Goal: Information Seeking & Learning: Learn about a topic

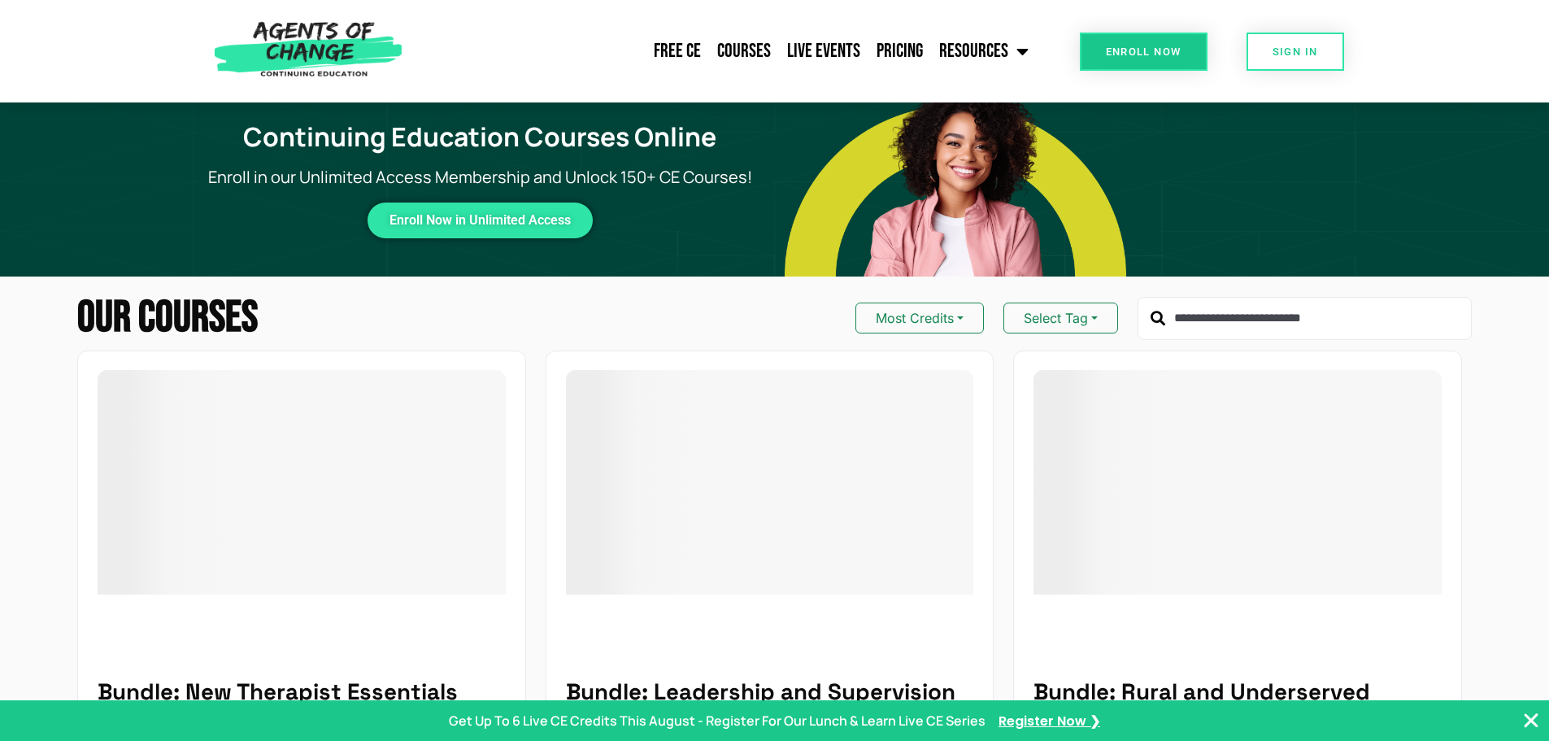
type input "**********"
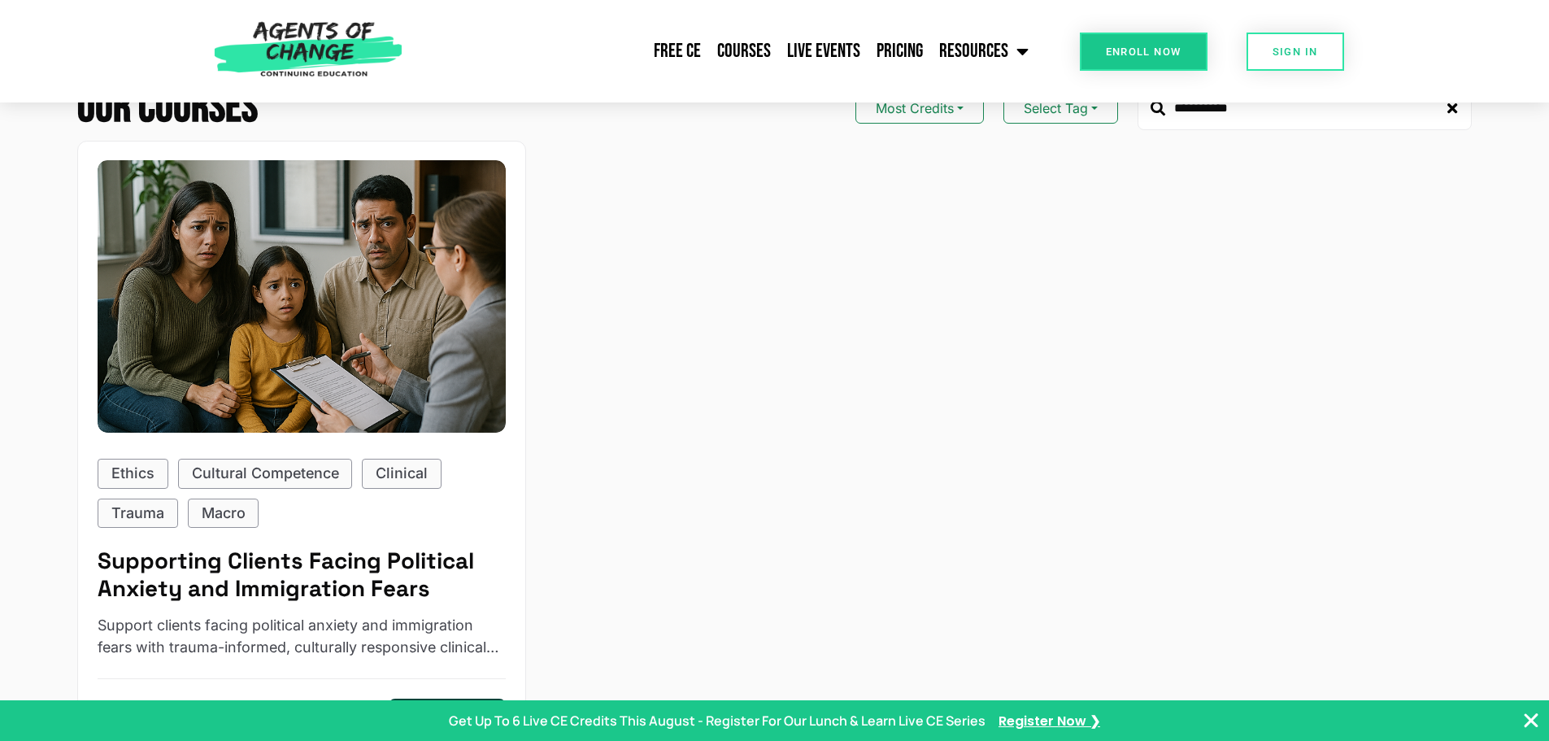
scroll to position [244, 0]
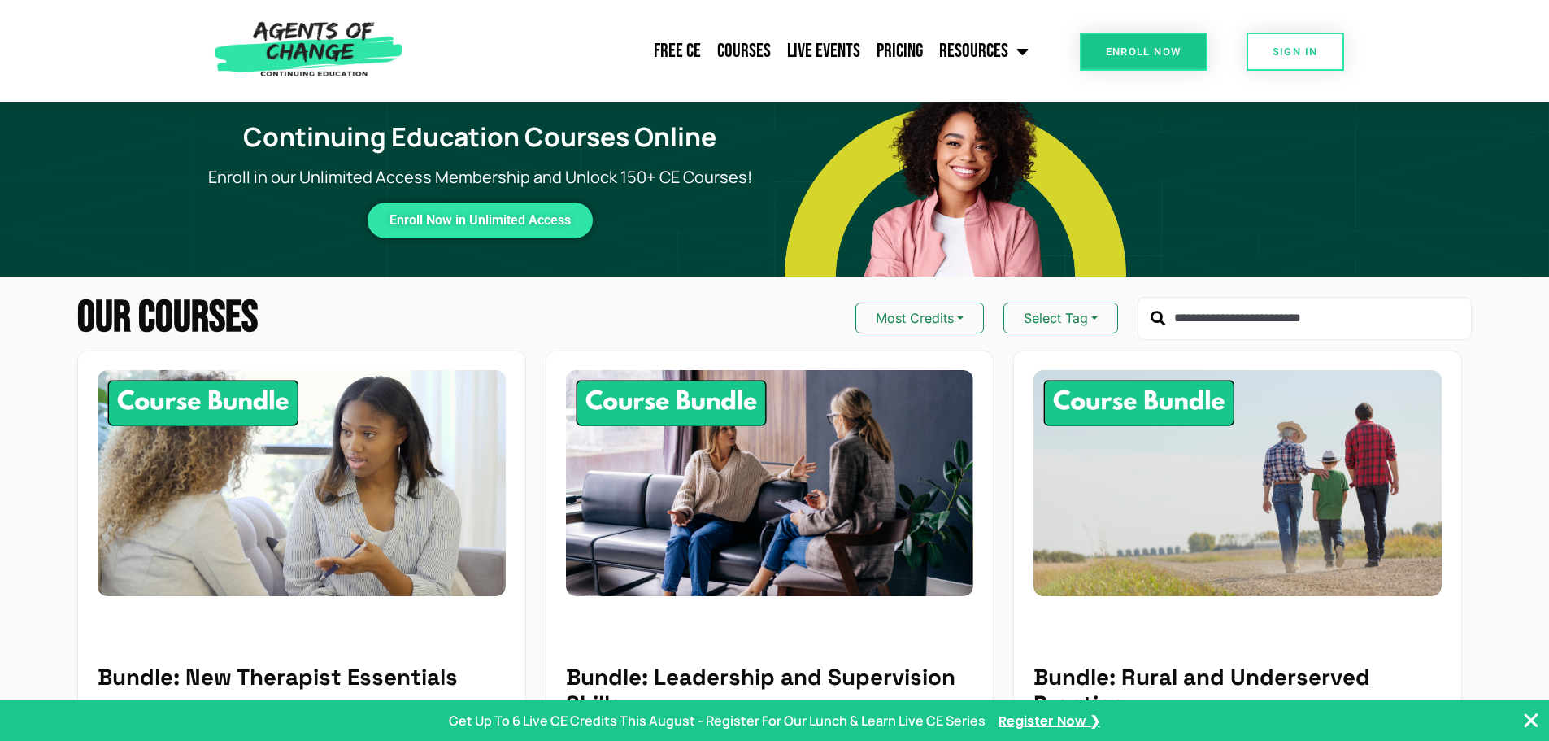
type input "**********"
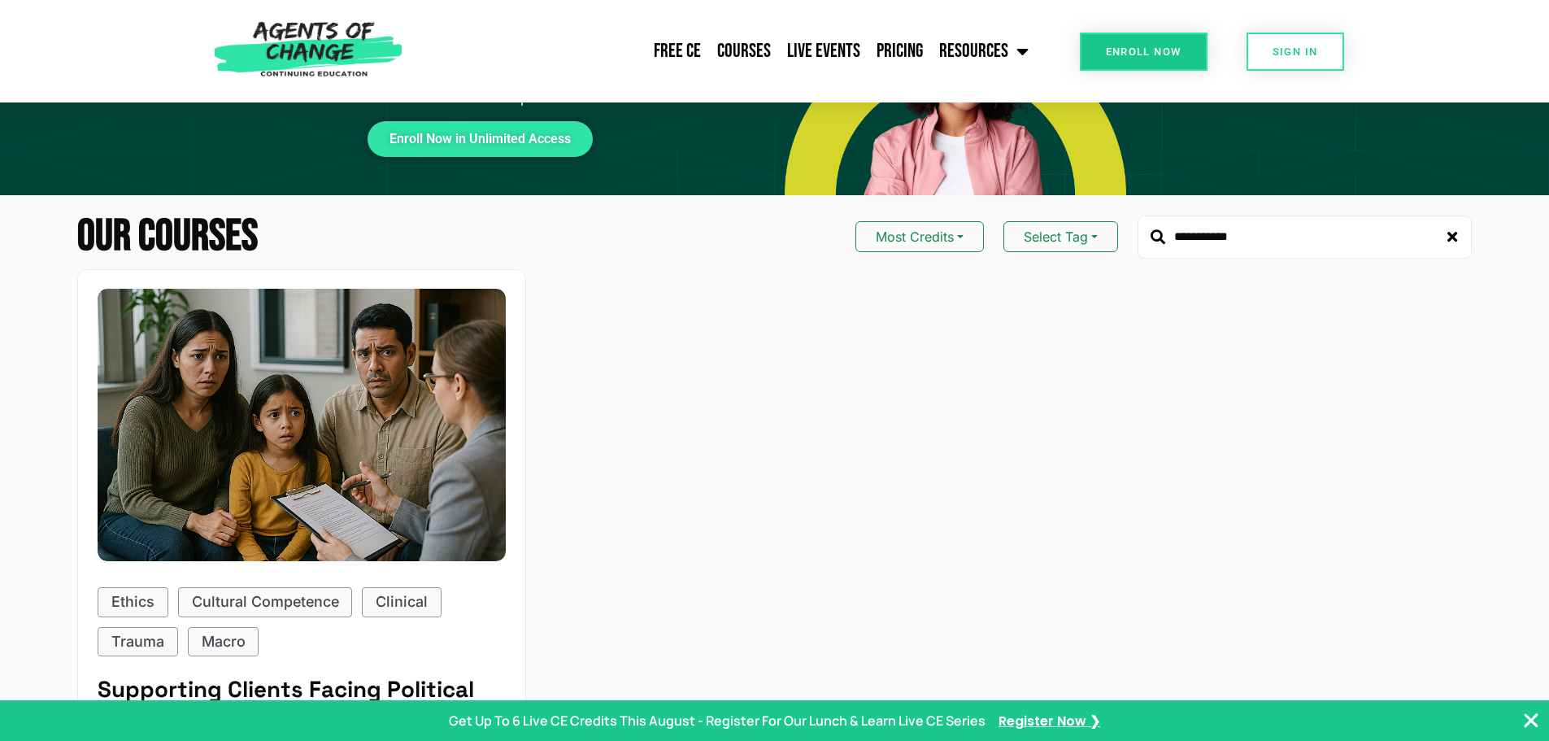
scroll to position [163, 0]
